Goal: Task Accomplishment & Management: Manage account settings

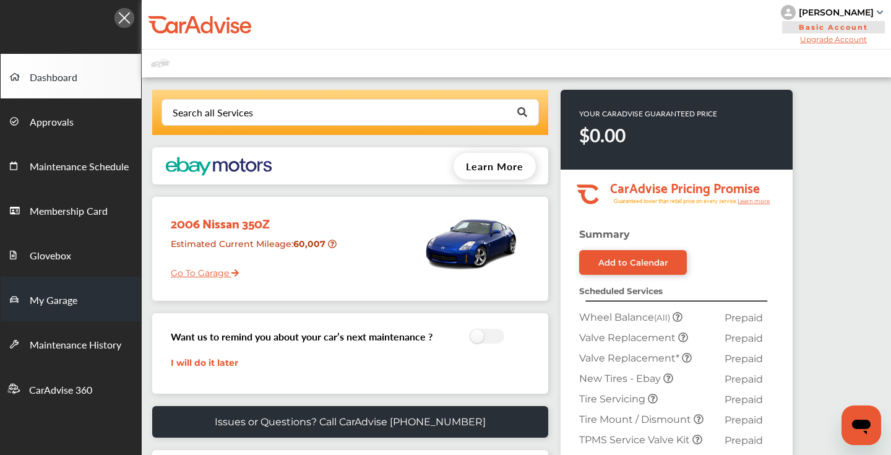
click at [61, 296] on span "My Garage" at bounding box center [54, 301] width 48 height 16
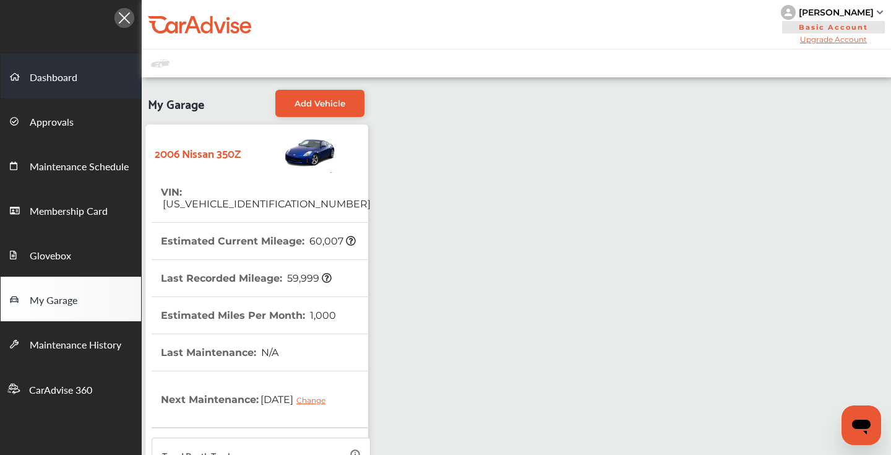
click at [58, 80] on span "Dashboard" at bounding box center [54, 78] width 48 height 16
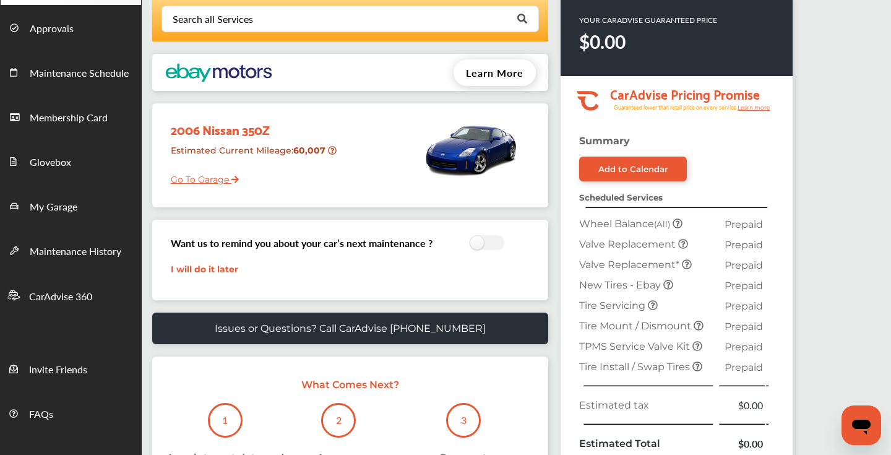
scroll to position [92, 0]
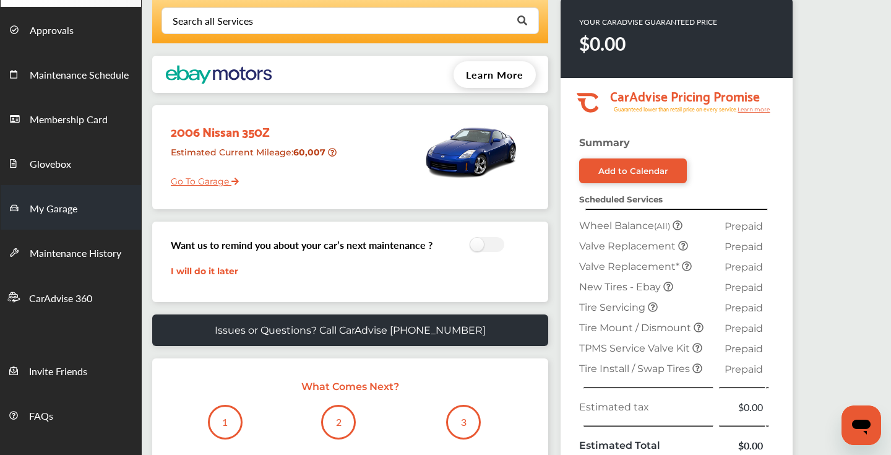
click at [63, 215] on span "My Garage" at bounding box center [54, 209] width 48 height 16
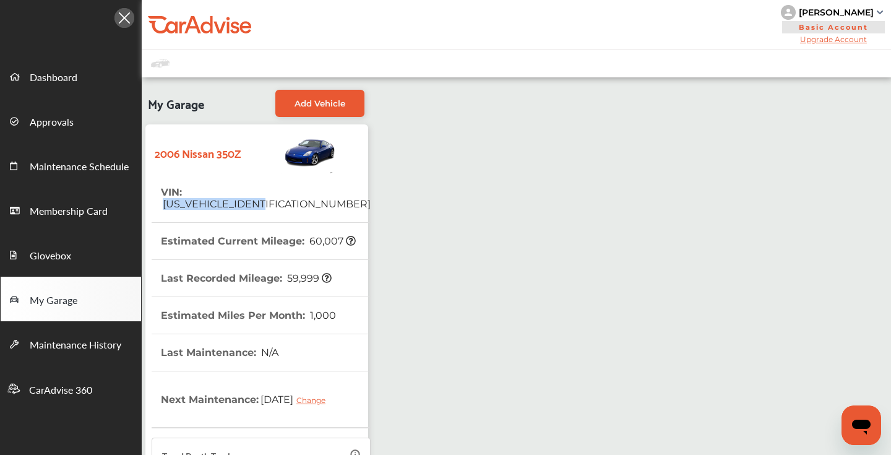
drag, startPoint x: 295, startPoint y: 190, endPoint x: 188, endPoint y: 189, distance: 107.0
click at [188, 189] on tr "VIN : [US_VEHICLE_IDENTIFICATION_NUMBER]" at bounding box center [261, 198] width 219 height 49
copy span "[US_VEHICLE_IDENTIFICATION_NUMBER]"
